Goal: Navigation & Orientation: Find specific page/section

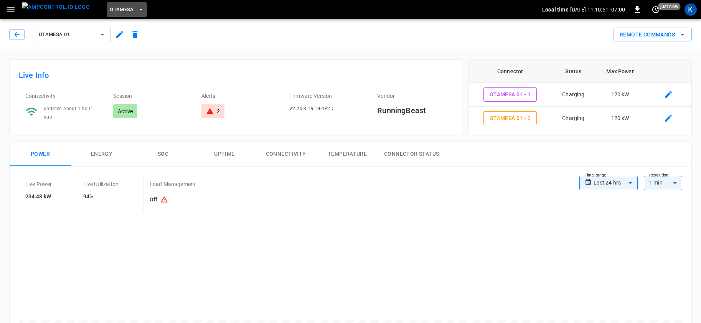
click at [110, 10] on span "OtaMesa" at bounding box center [122, 9] width 24 height 9
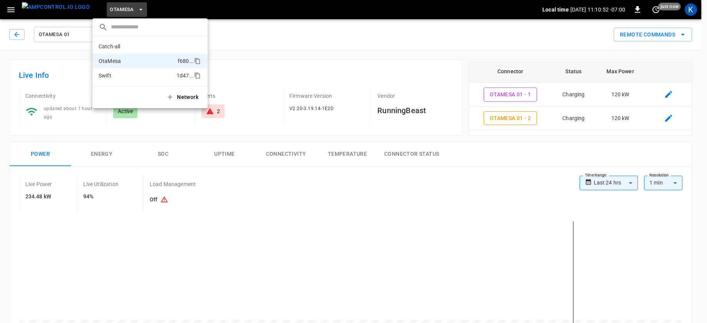
click at [112, 74] on p "Swift" at bounding box center [136, 76] width 75 height 8
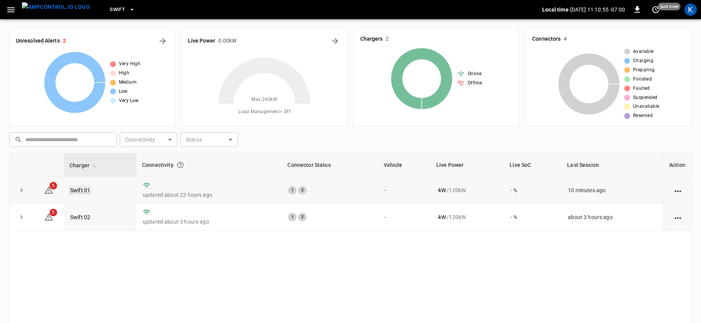
click at [77, 190] on link "Swift 01" at bounding box center [80, 190] width 23 height 9
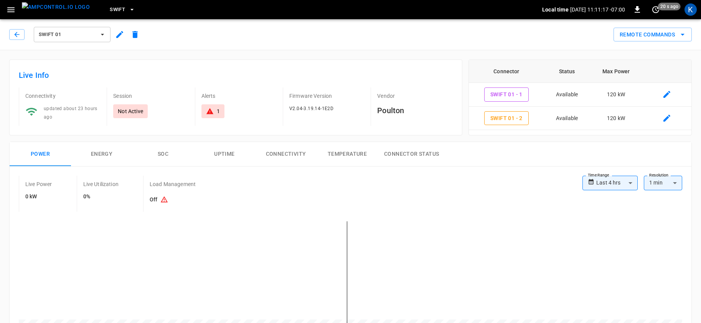
click at [60, 35] on span "Swift 01" at bounding box center [67, 34] width 57 height 9
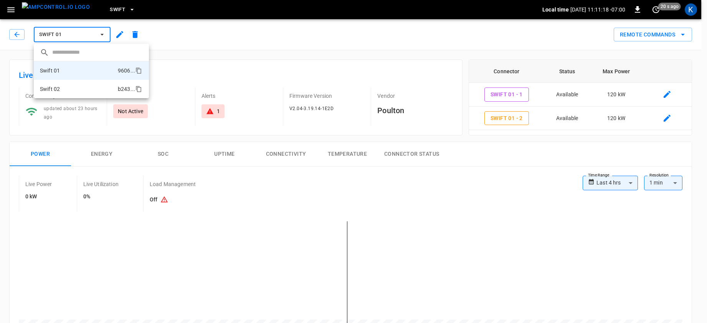
click at [66, 91] on li "Swift 02 b243 ..." at bounding box center [91, 89] width 115 height 18
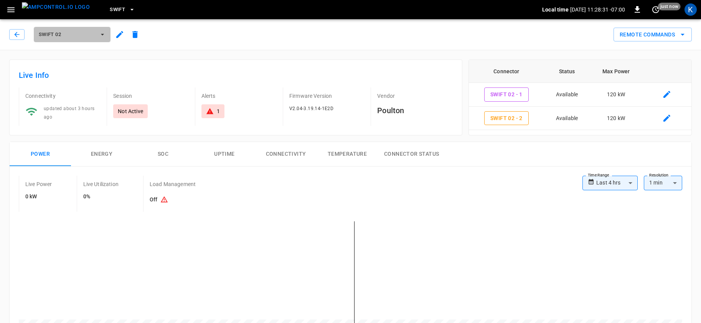
click at [68, 29] on button "Swift 02" at bounding box center [72, 34] width 77 height 15
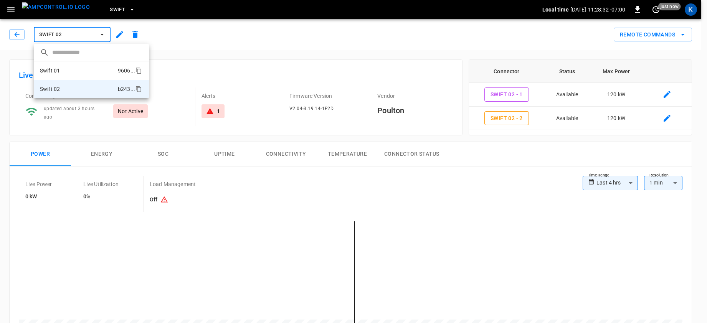
click at [65, 70] on li "Swift 01 9606 ..." at bounding box center [91, 70] width 115 height 18
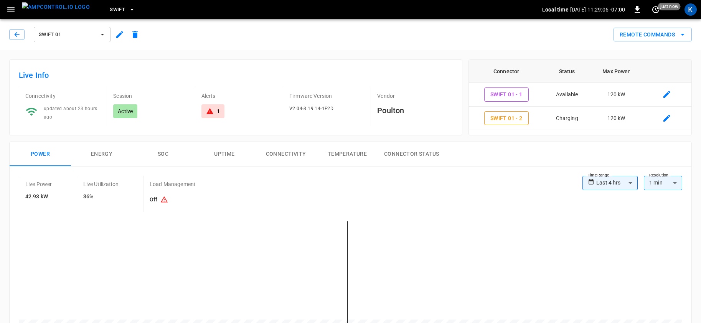
click at [327, 39] on div "Remote Commands" at bounding box center [417, 31] width 549 height 20
click at [300, 24] on div "Remote Commands" at bounding box center [417, 31] width 549 height 20
